Goal: Task Accomplishment & Management: Complete application form

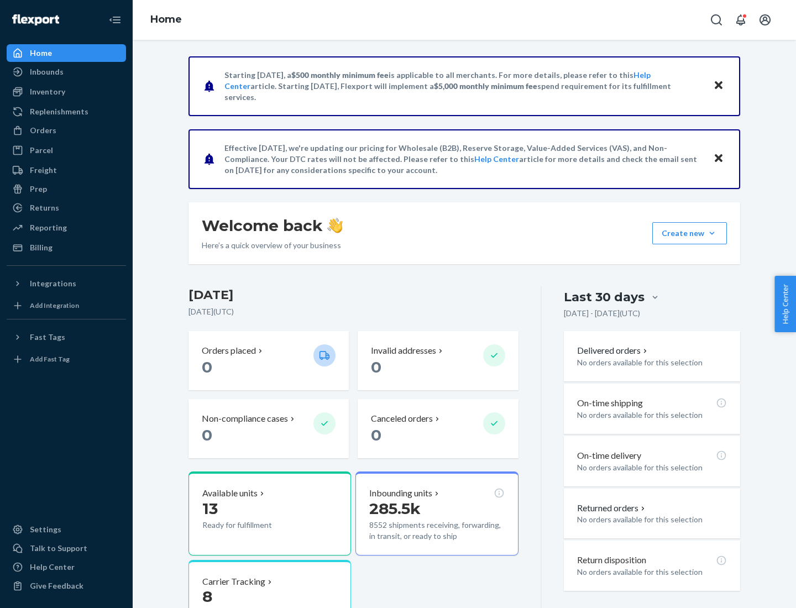
click at [712, 233] on button "Create new Create new inbound Create new order Create new product" at bounding box center [689, 233] width 75 height 22
click at [66, 72] on div "Inbounds" at bounding box center [66, 71] width 117 height 15
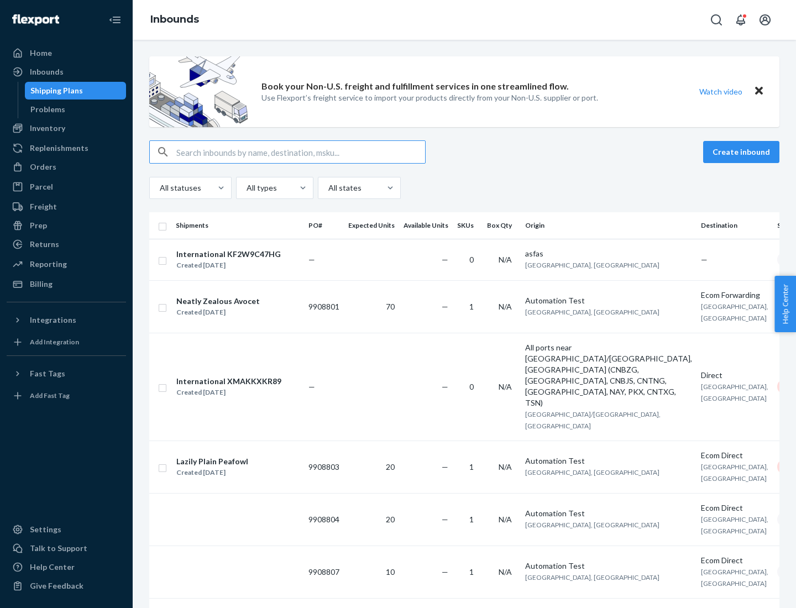
click at [743, 152] on button "Create inbound" at bounding box center [741, 152] width 76 height 22
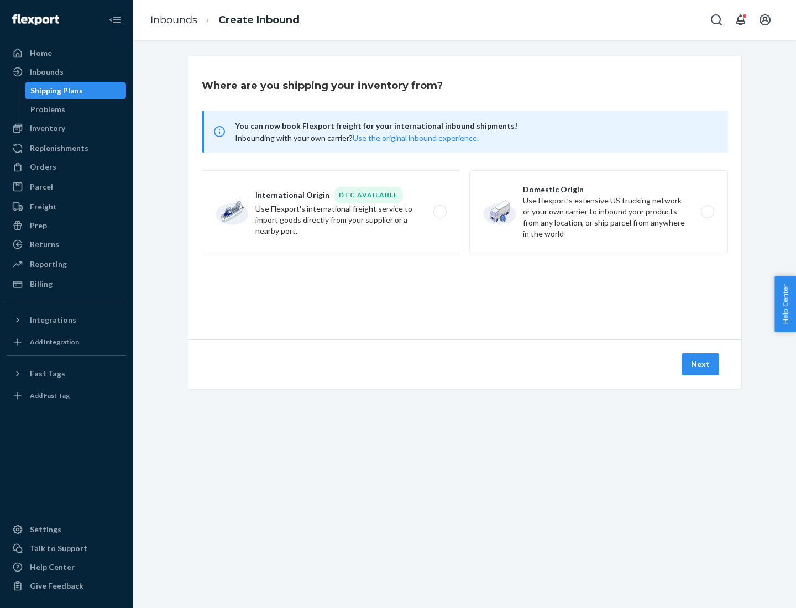
click at [599, 212] on label "Domestic Origin Use Flexport’s extensive US trucking network or your own carrie…" at bounding box center [598, 211] width 259 height 83
click at [707, 212] on input "Domestic Origin Use Flexport’s extensive US trucking network or your own carrie…" at bounding box center [710, 211] width 7 height 7
radio input "true"
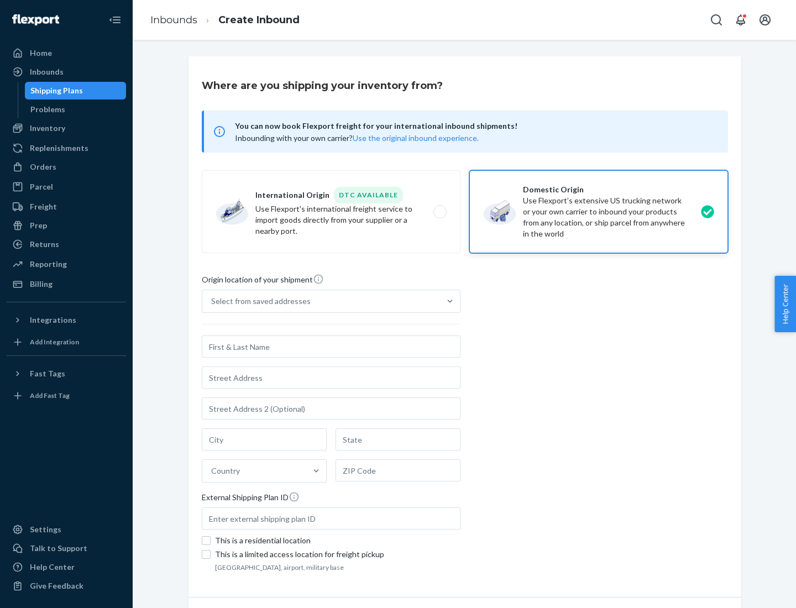
click at [258, 301] on div "Select from saved addresses" at bounding box center [261, 301] width 100 height 11
click at [212, 301] on input "Select from saved addresses" at bounding box center [211, 301] width 1 height 11
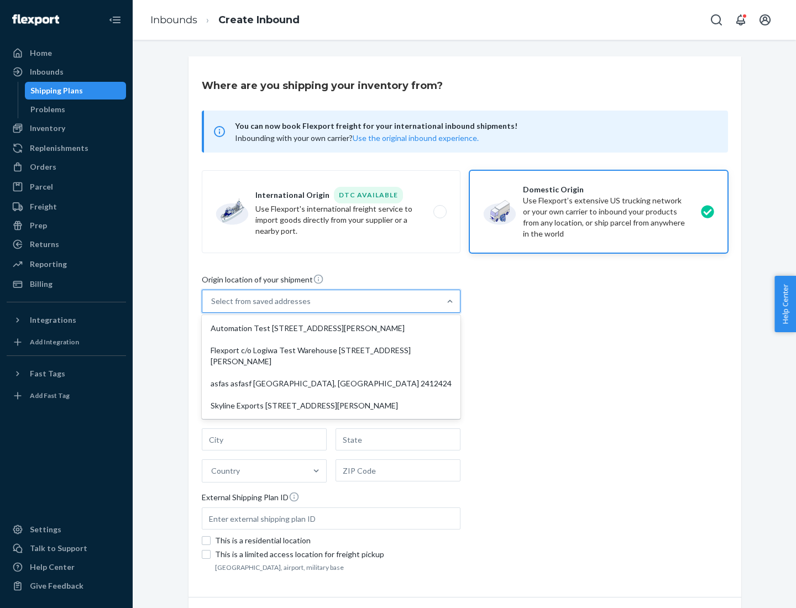
scroll to position [4, 0]
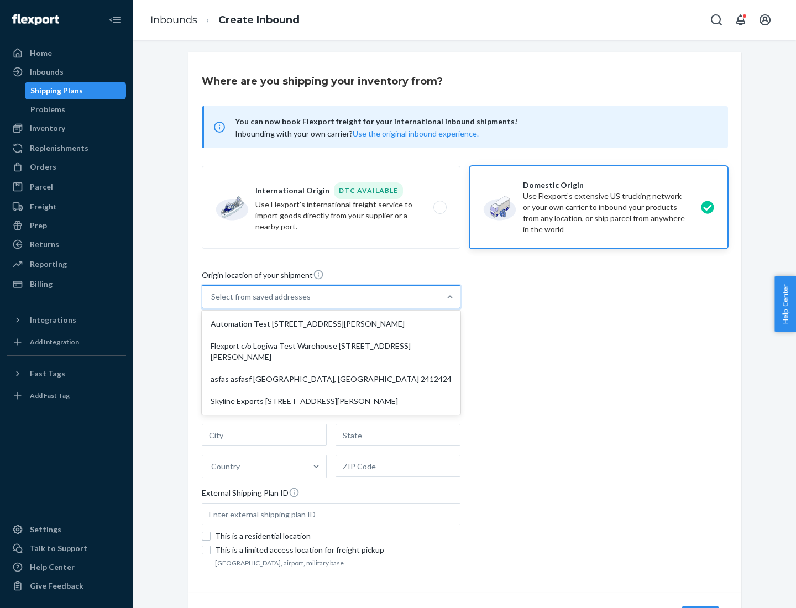
click at [331, 324] on div "Automation Test [STREET_ADDRESS][PERSON_NAME]" at bounding box center [331, 324] width 254 height 22
click at [212, 302] on input "option Automation Test [STREET_ADDRESS][PERSON_NAME] focused, 1 of 4. 4 results…" at bounding box center [211, 296] width 1 height 11
type input "Automation Test"
type input "9th Floor"
type input "[GEOGRAPHIC_DATA]"
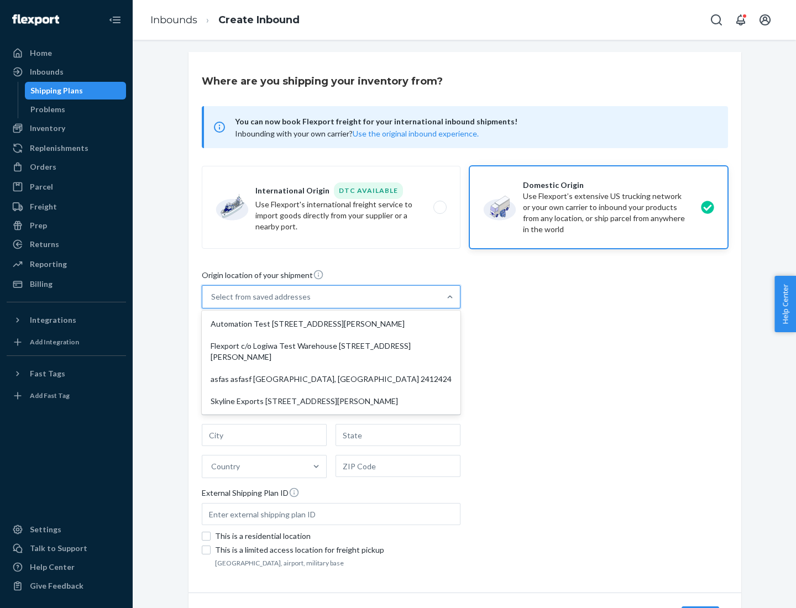
type input "CA"
type input "94104"
type input "[STREET_ADDRESS][PERSON_NAME]"
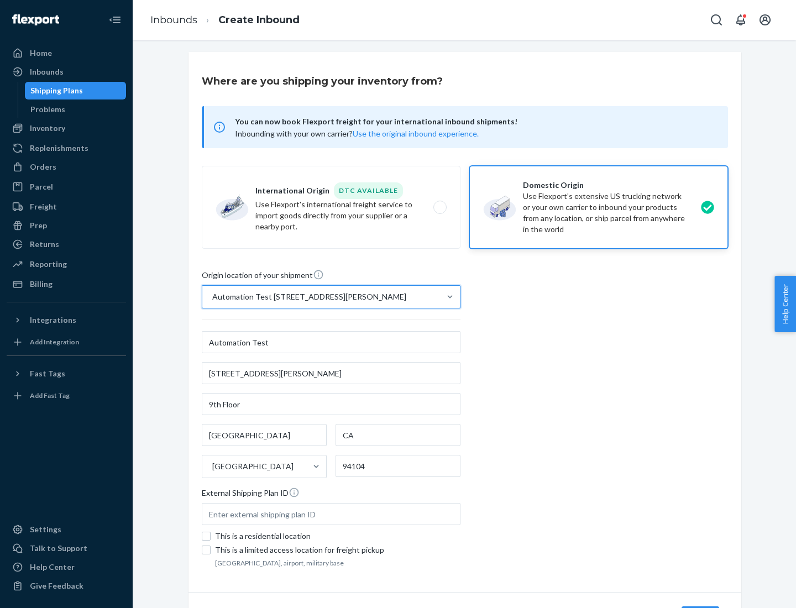
scroll to position [65, 0]
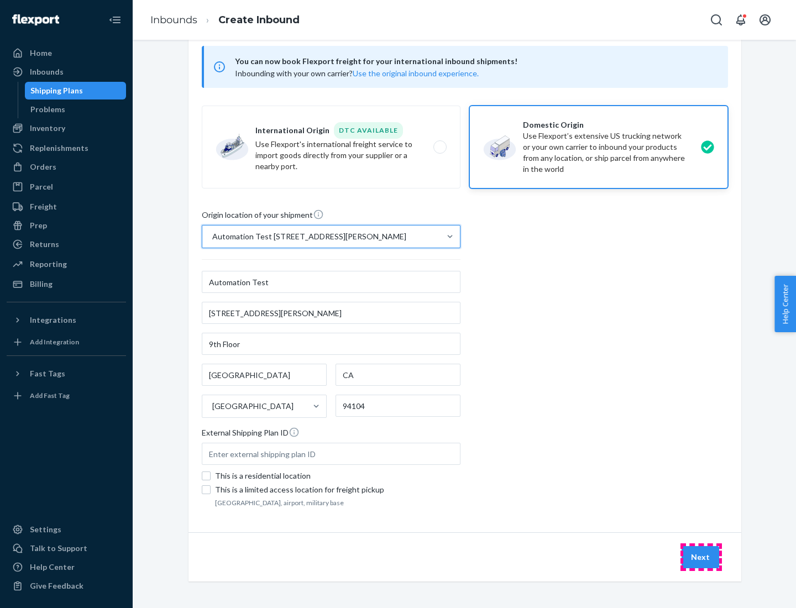
click at [701, 557] on button "Next" at bounding box center [701, 557] width 38 height 22
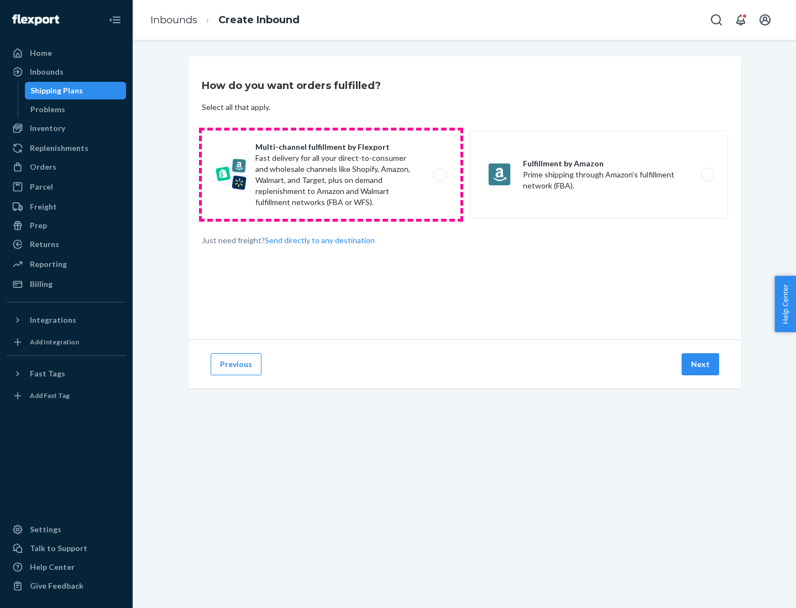
click at [331, 175] on label "Multi-channel fulfillment by Flexport Fast delivery for all your direct-to-cons…" at bounding box center [331, 174] width 259 height 88
click at [439, 175] on input "Multi-channel fulfillment by Flexport Fast delivery for all your direct-to-cons…" at bounding box center [442, 174] width 7 height 7
radio input "true"
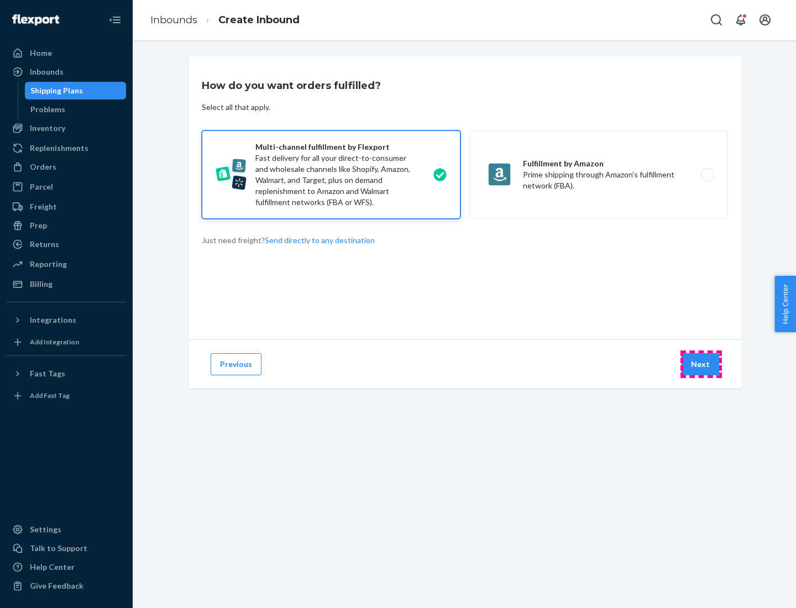
click at [701, 364] on button "Next" at bounding box center [701, 364] width 38 height 22
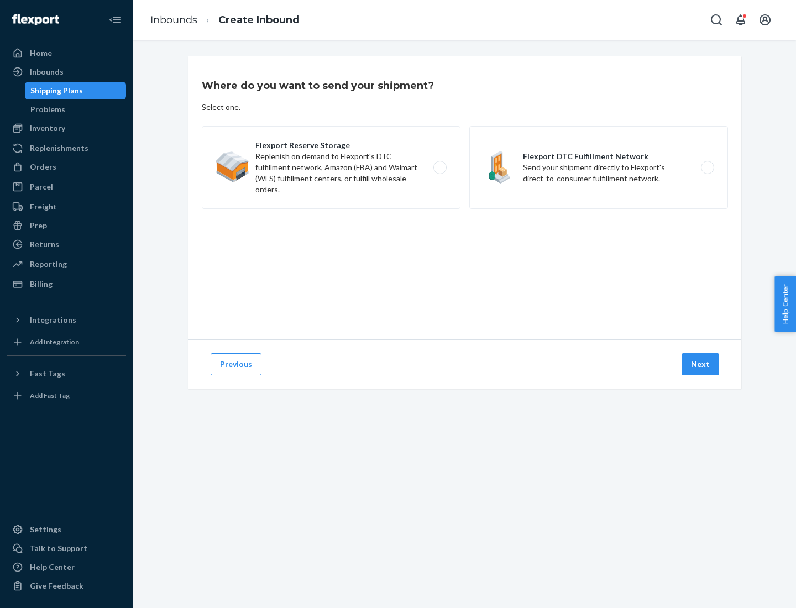
click at [599, 168] on label "Flexport DTC Fulfillment Network Send your shipment directly to Flexport's dire…" at bounding box center [598, 167] width 259 height 83
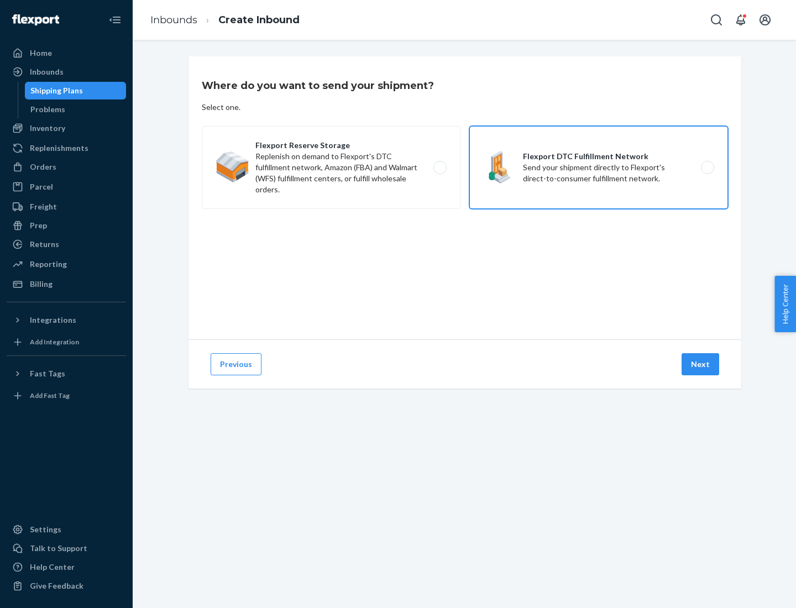
click at [707, 168] on input "Flexport DTC Fulfillment Network Send your shipment directly to Flexport's dire…" at bounding box center [710, 167] width 7 height 7
radio input "true"
click at [701, 364] on button "Next" at bounding box center [701, 364] width 38 height 22
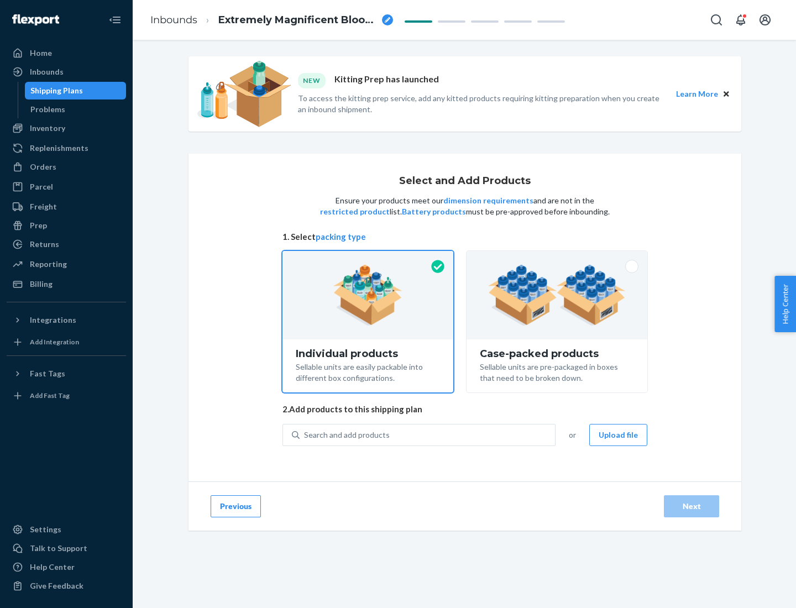
click at [557, 295] on img at bounding box center [557, 295] width 138 height 61
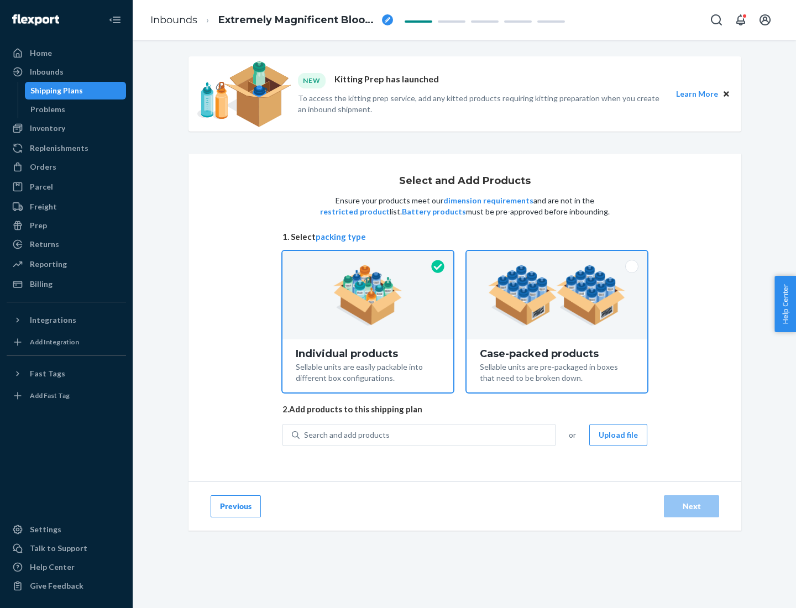
click at [557, 258] on input "Case-packed products Sellable units are pre-packaged in boxes that need to be b…" at bounding box center [556, 254] width 7 height 7
radio input "true"
radio input "false"
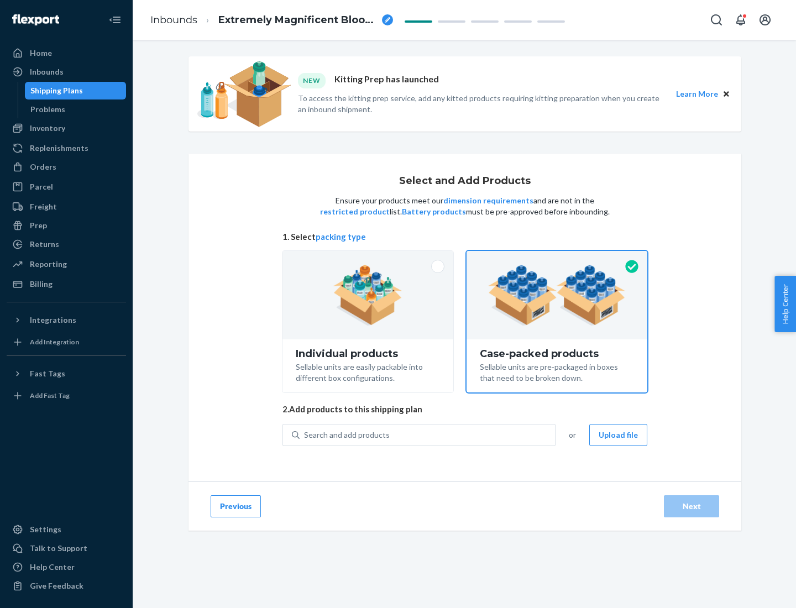
click at [428, 435] on div "Search and add products" at bounding box center [427, 435] width 255 height 20
click at [305, 435] on input "Search and add products" at bounding box center [304, 435] width 1 height 11
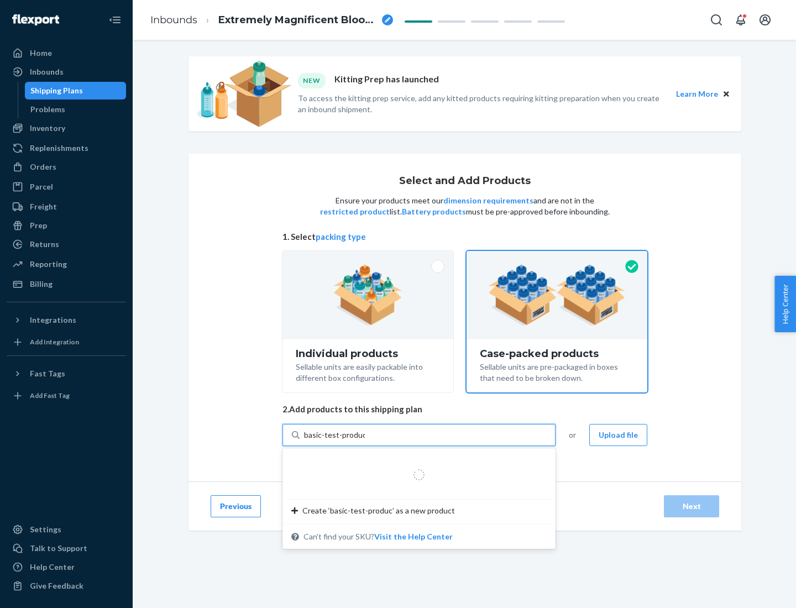
type input "basic-test-product-1"
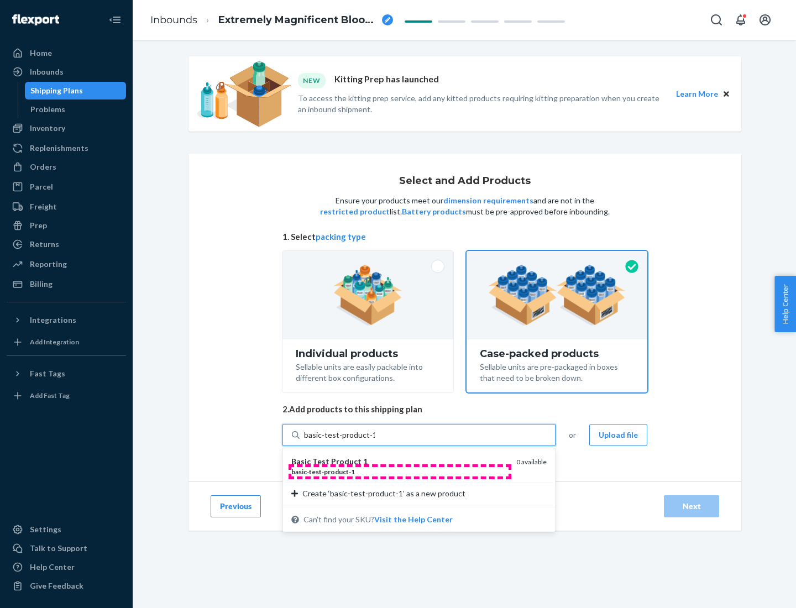
click at [400, 472] on div "basic - test - product - 1" at bounding box center [399, 471] width 216 height 9
click at [375, 441] on input "basic-test-product-1" at bounding box center [339, 435] width 71 height 11
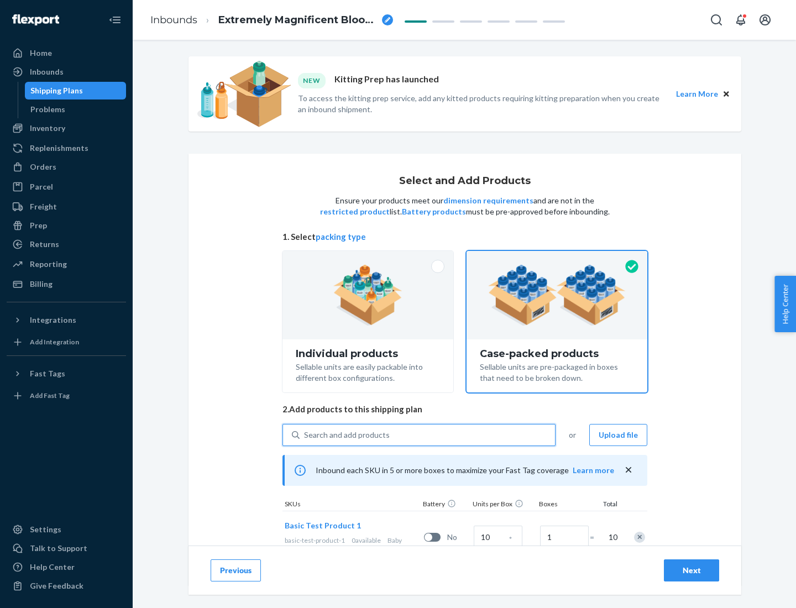
scroll to position [40, 0]
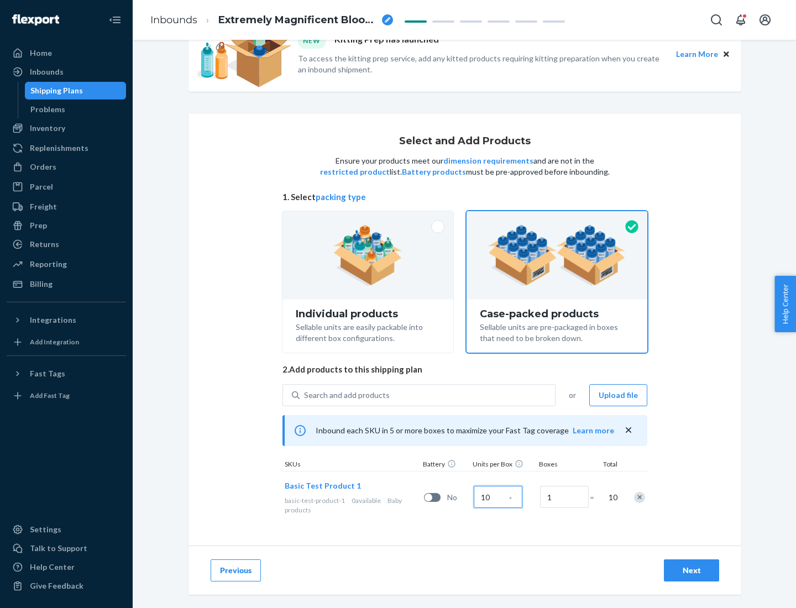
type input "10"
type input "7"
click at [692, 571] on div "Next" at bounding box center [691, 570] width 36 height 11
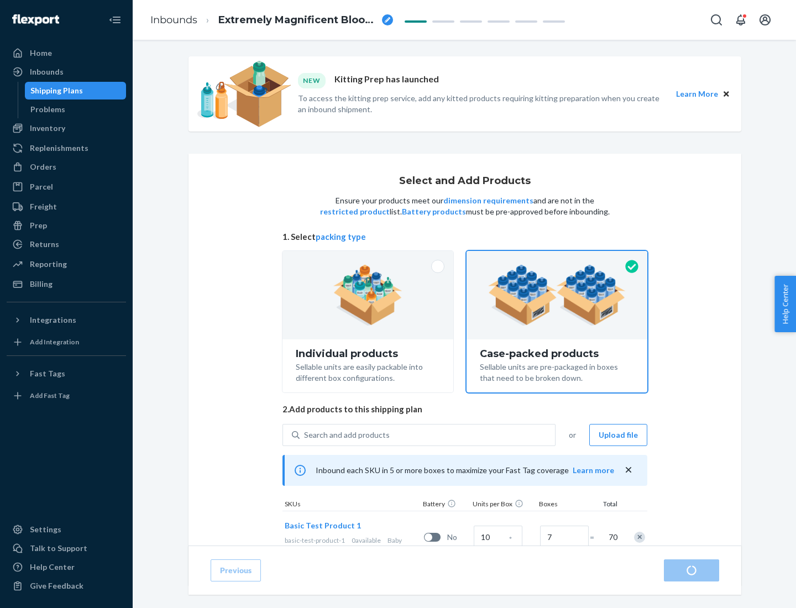
radio input "true"
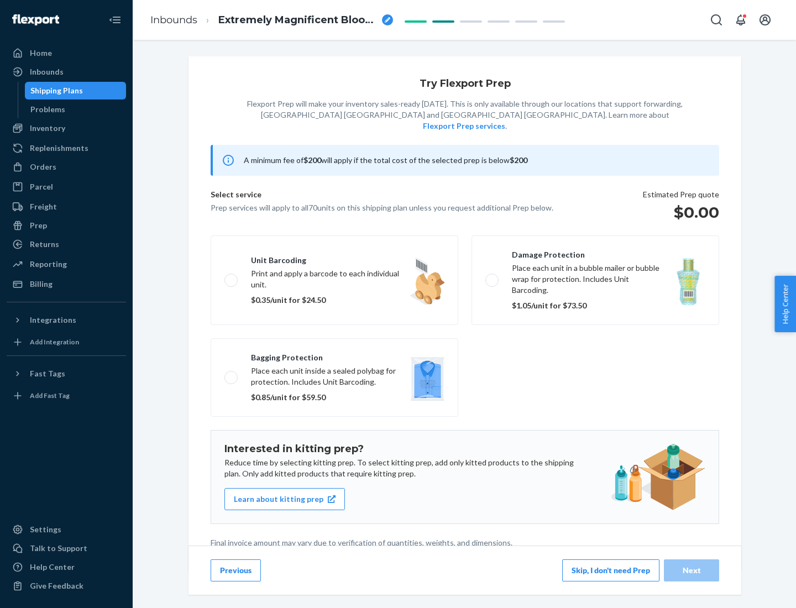
scroll to position [3, 0]
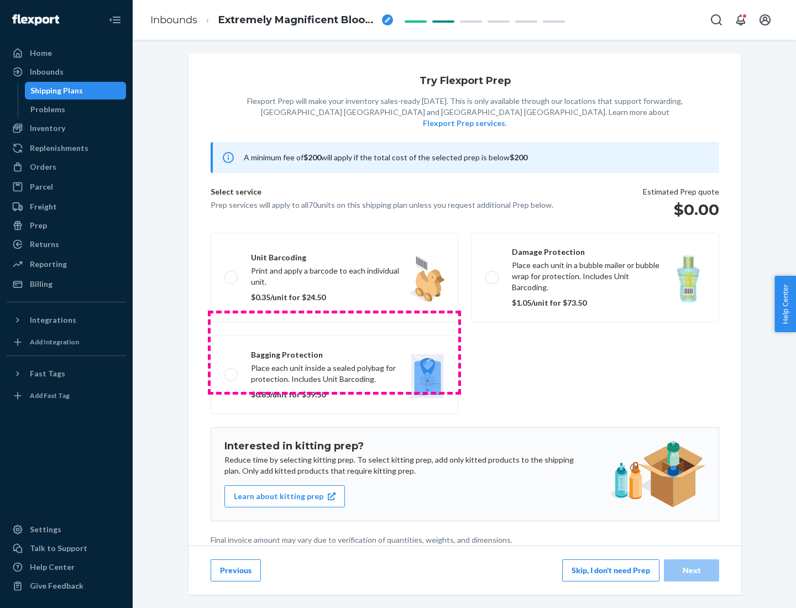
click at [334, 352] on label "Bagging protection Place each unit inside a sealed polybag for protection. Incl…" at bounding box center [335, 375] width 248 height 78
click at [232, 371] on input "Bagging protection Place each unit inside a sealed polybag for protection. Incl…" at bounding box center [227, 374] width 7 height 7
checkbox input "true"
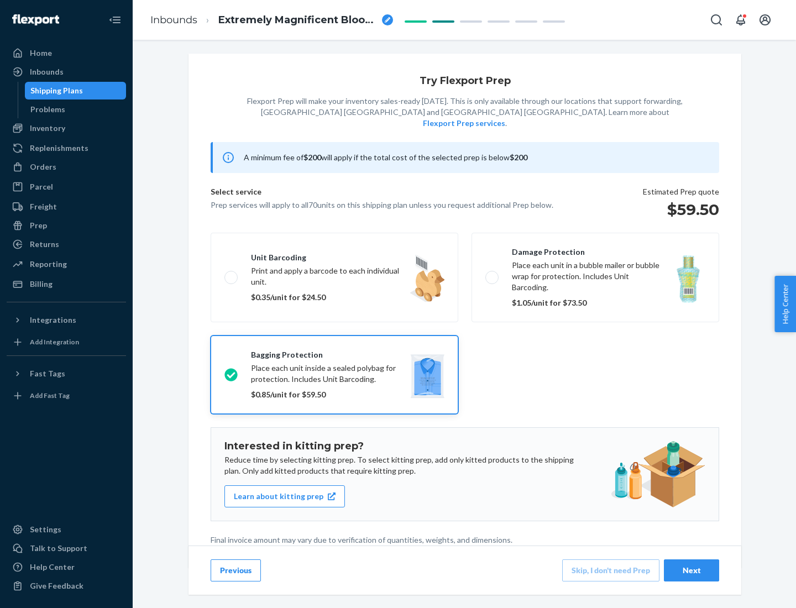
click at [692, 570] on div "Next" at bounding box center [691, 570] width 36 height 11
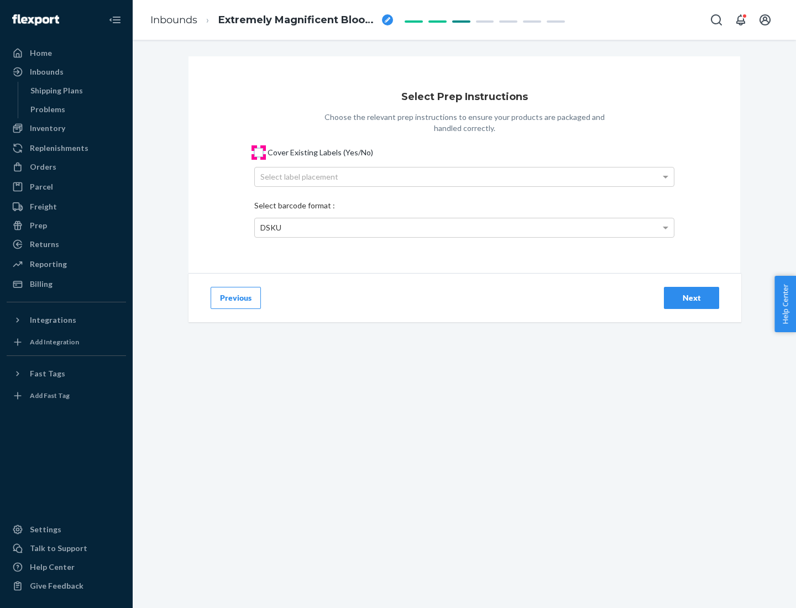
click at [259, 152] on input "Cover Existing Labels (Yes/No)" at bounding box center [258, 152] width 9 height 9
checkbox input "true"
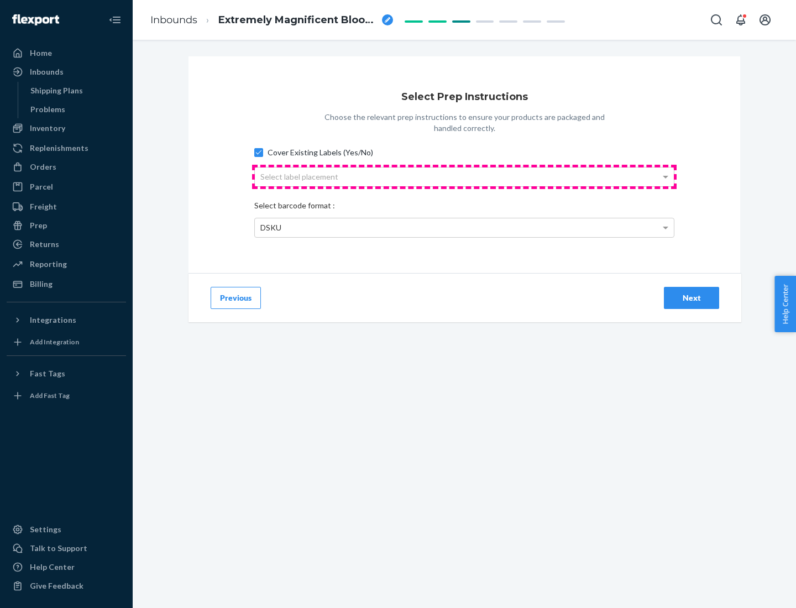
click at [464, 176] on div "Select label placement" at bounding box center [464, 177] width 419 height 19
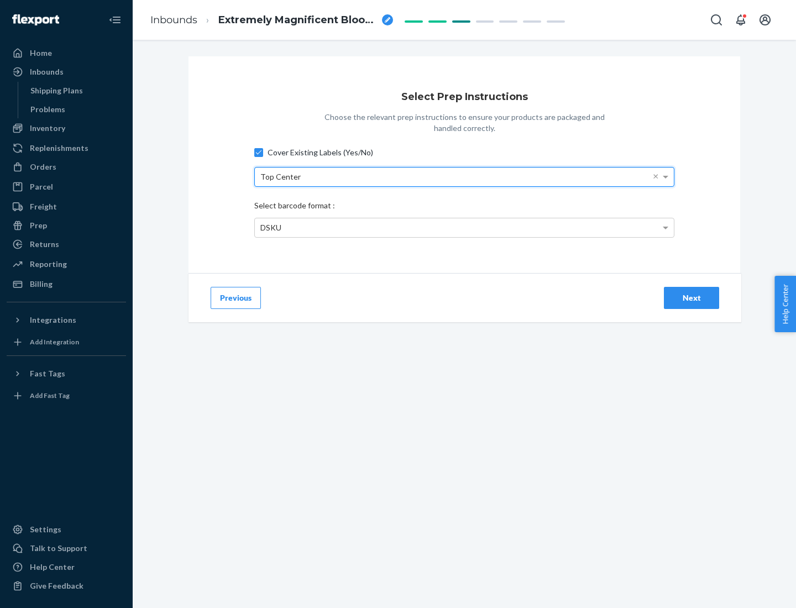
click at [464, 227] on div "DSKU" at bounding box center [464, 227] width 419 height 19
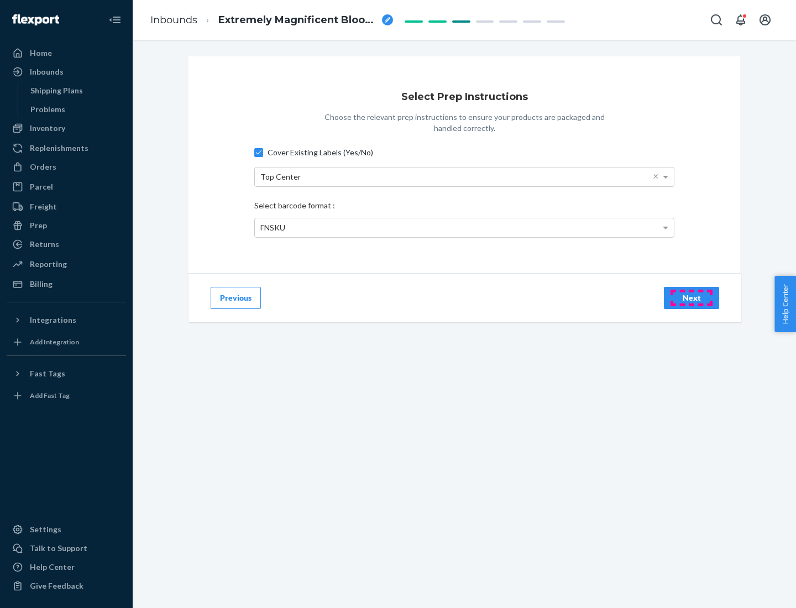
click at [692, 297] on div "Next" at bounding box center [691, 297] width 36 height 11
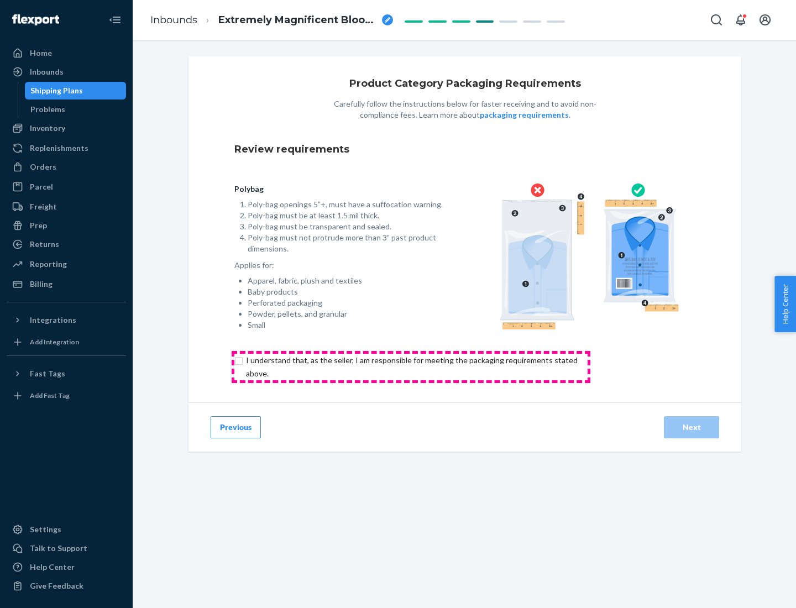
click at [411, 367] on input "checkbox" at bounding box center [418, 367] width 368 height 27
checkbox input "true"
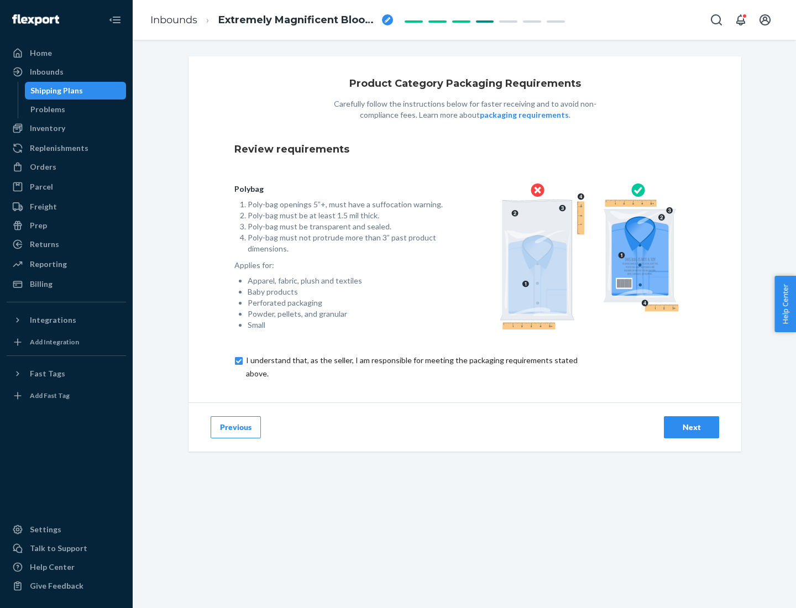
click at [692, 427] on div "Next" at bounding box center [691, 427] width 36 height 11
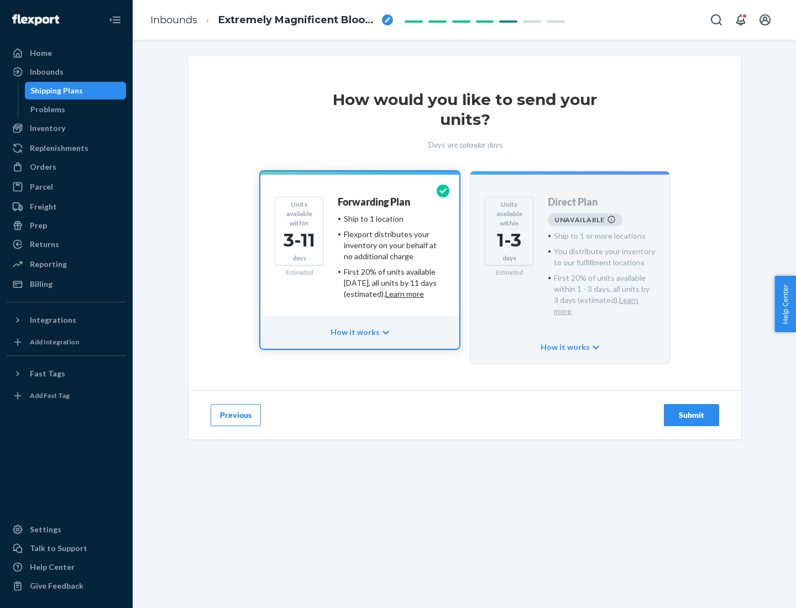
click at [375, 202] on h4 "Forwarding Plan" at bounding box center [374, 202] width 72 height 11
click at [692, 410] on div "Submit" at bounding box center [691, 415] width 36 height 11
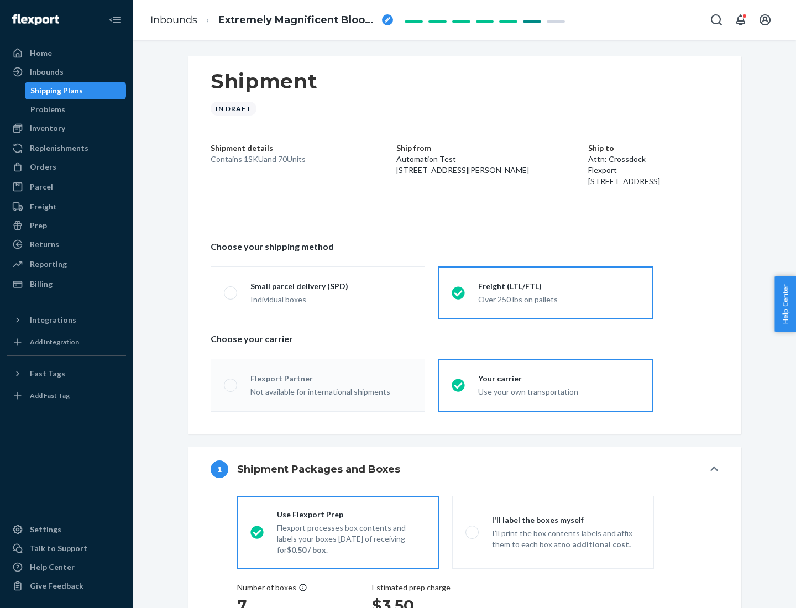
radio input "true"
radio input "false"
radio input "true"
radio input "false"
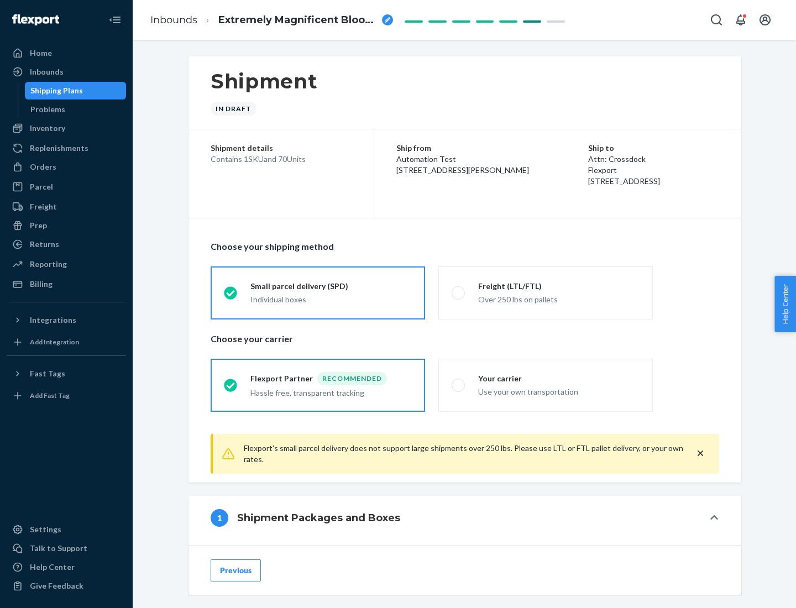
click at [546, 292] on div "Over 250 lbs on pallets" at bounding box center [558, 298] width 161 height 13
click at [459, 292] on input "Freight (LTL/FTL) Over 250 lbs on pallets" at bounding box center [455, 292] width 7 height 7
radio input "true"
radio input "false"
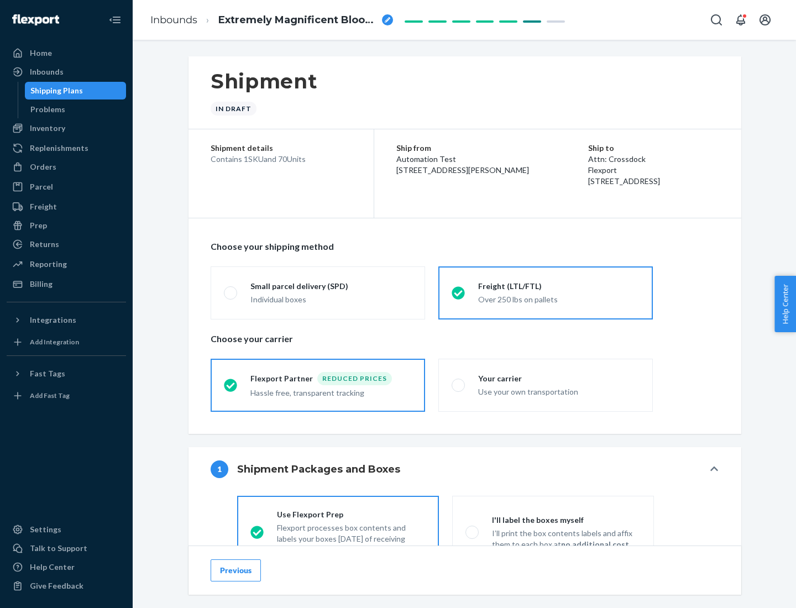
scroll to position [61, 0]
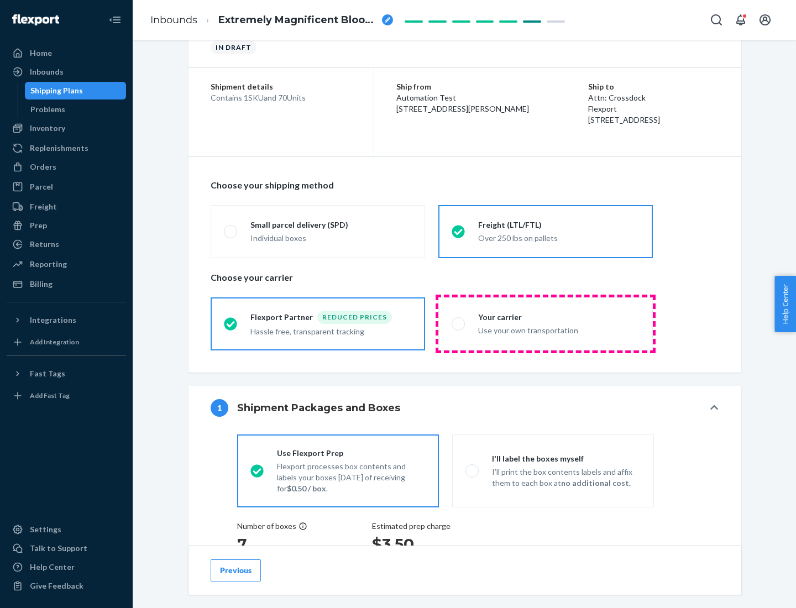
click at [546, 323] on div "Use your own transportation" at bounding box center [558, 329] width 161 height 13
click at [459, 323] on input "Your carrier Use your own transportation" at bounding box center [455, 323] width 7 height 7
radio input "true"
radio input "false"
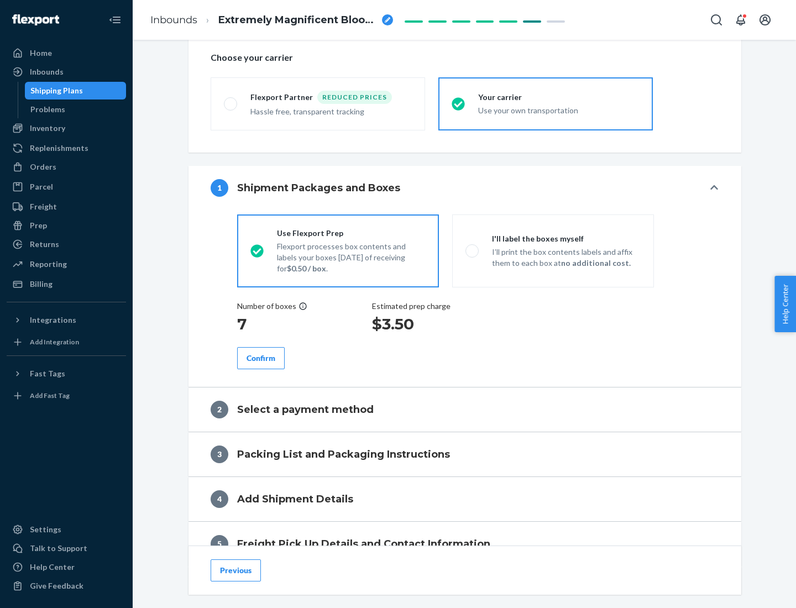
scroll to position [208, 0]
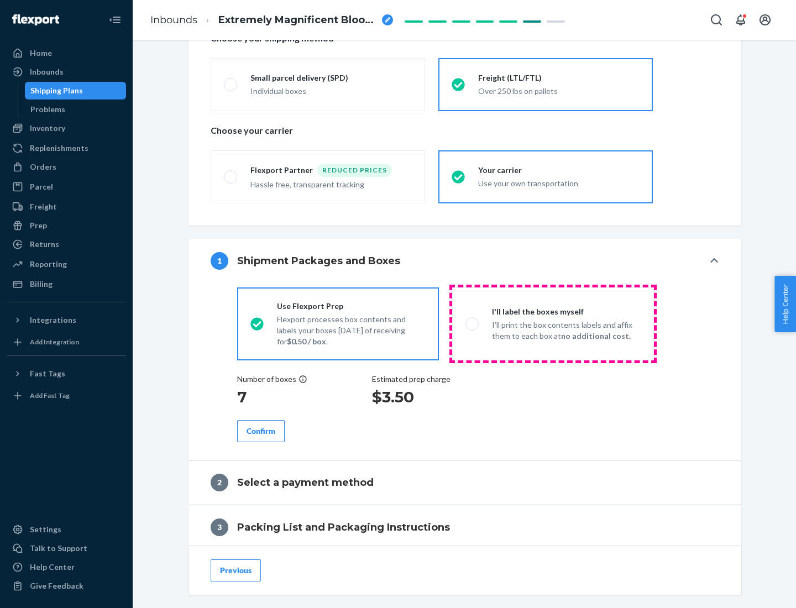
click at [553, 323] on p "I’ll print the box contents labels and affix them to each box at no additional …" at bounding box center [566, 331] width 149 height 22
click at [473, 323] on input "I'll label the boxes myself I’ll print the box contents labels and affix them t…" at bounding box center [468, 323] width 7 height 7
radio input "true"
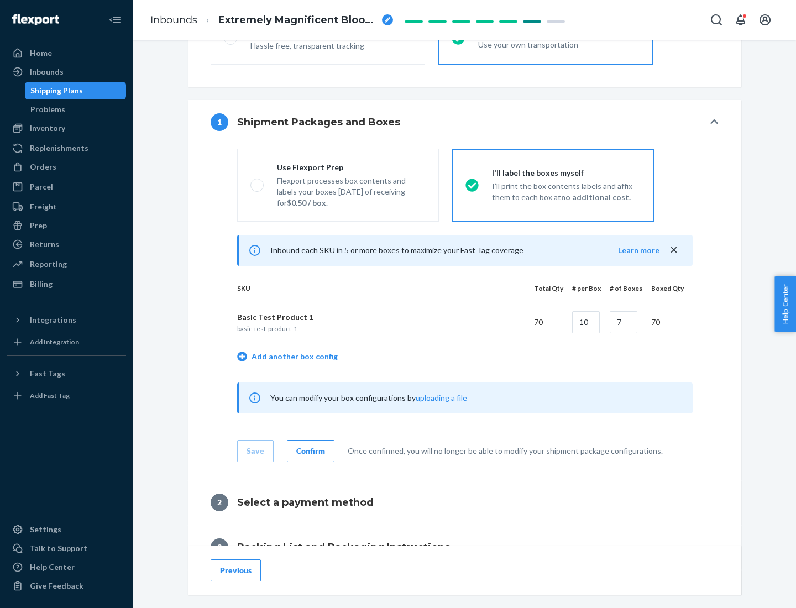
scroll to position [191, 0]
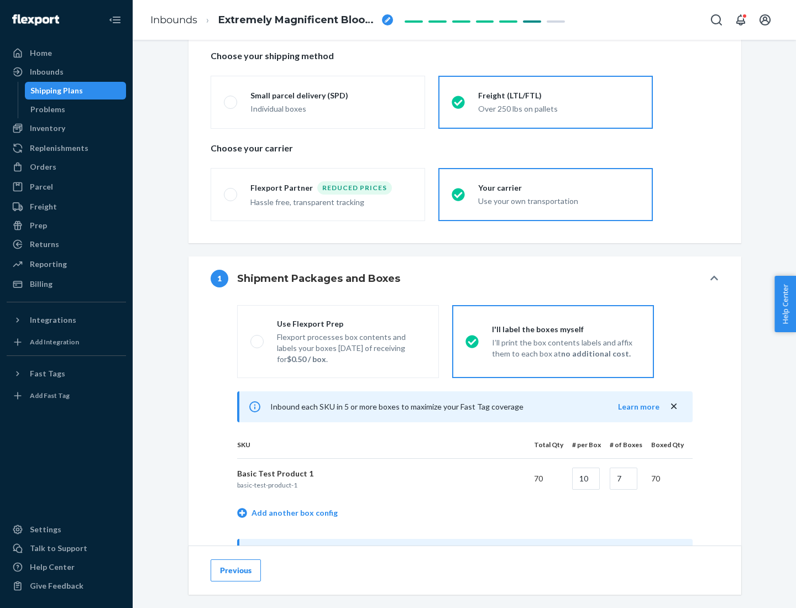
click at [351, 323] on div "Use Flexport Prep" at bounding box center [351, 323] width 149 height 11
click at [258, 338] on input "Use Flexport Prep Flexport processes box contents and labels your boxes [DATE] …" at bounding box center [253, 341] width 7 height 7
radio input "true"
radio input "false"
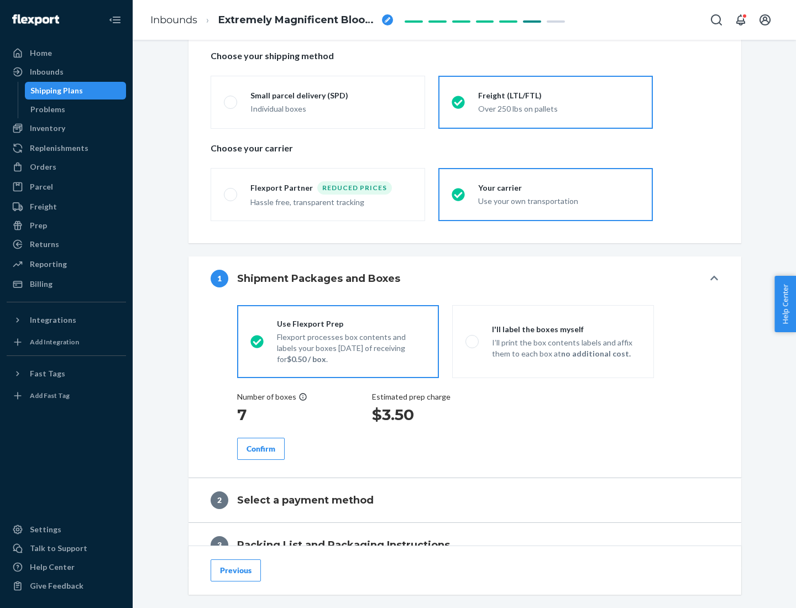
scroll to position [316, 0]
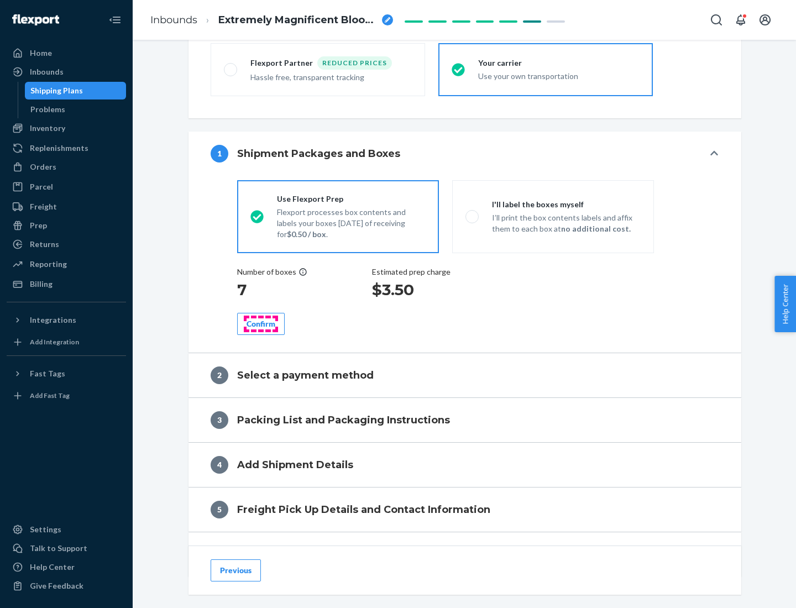
click at [261, 323] on div "Confirm" at bounding box center [261, 323] width 29 height 11
radio input "false"
